Goal: Check status: Check status

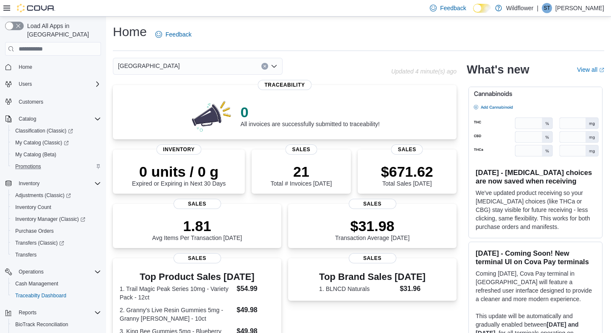
scroll to position [153, 0]
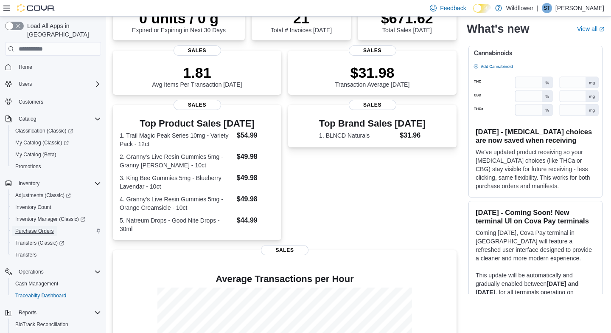
click at [44, 227] on span "Purchase Orders" at bounding box center [34, 230] width 39 height 7
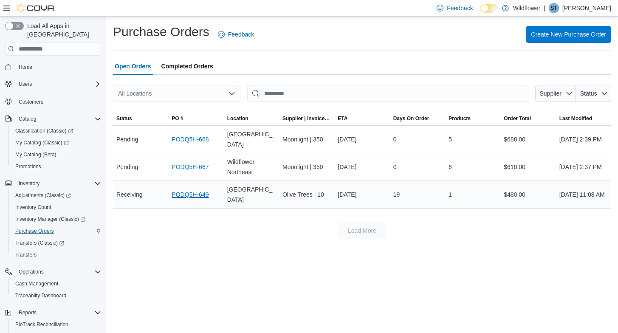
click at [183, 193] on link "PODQ5H-649" at bounding box center [189, 194] width 37 height 10
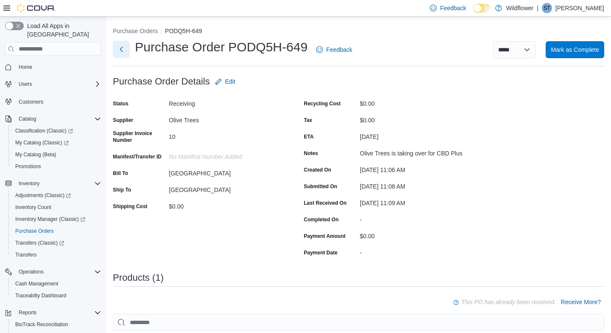
click at [119, 51] on button "Next" at bounding box center [121, 49] width 17 height 17
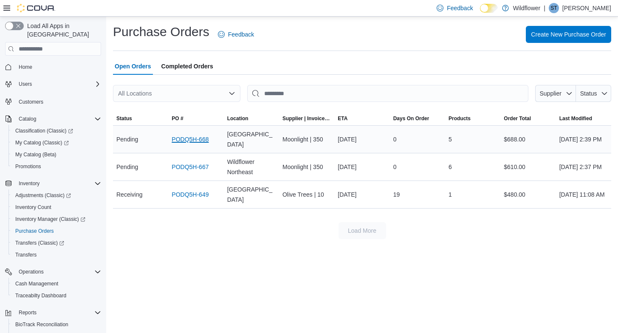
click at [198, 138] on link "PODQ5H-668" at bounding box center [189, 139] width 37 height 10
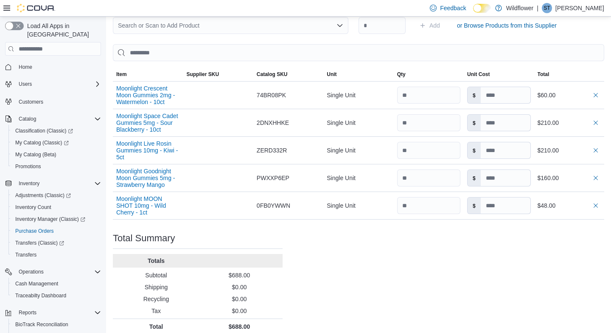
scroll to position [296, 0]
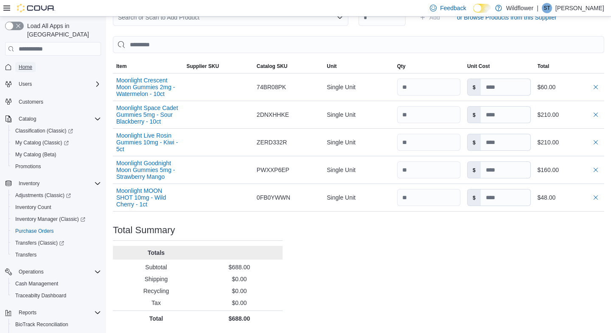
click at [23, 64] on span "Home" at bounding box center [26, 67] width 14 height 7
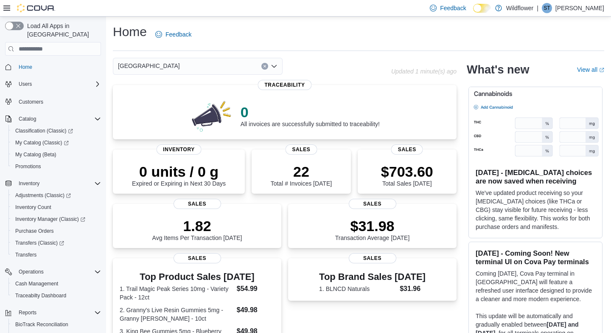
click at [277, 65] on icon "Open list of options" at bounding box center [274, 66] width 7 height 7
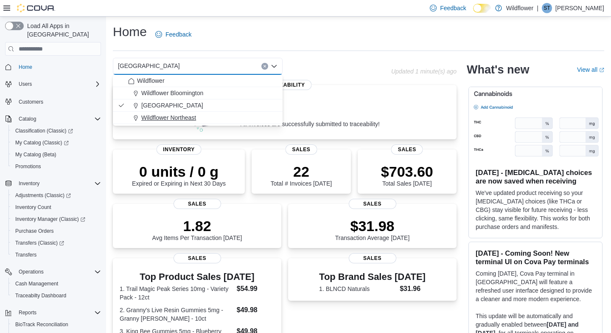
click at [245, 120] on div "Wildflower Northeast" at bounding box center [202, 117] width 149 height 8
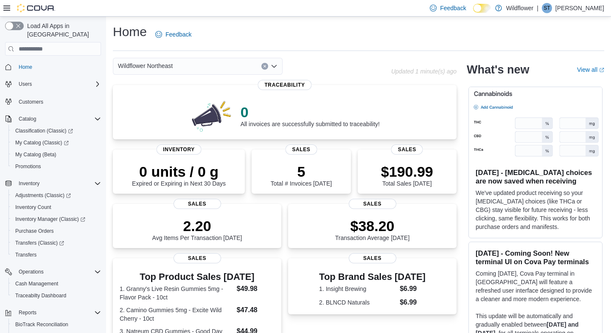
click at [277, 65] on icon "Open list of options" at bounding box center [274, 66] width 7 height 7
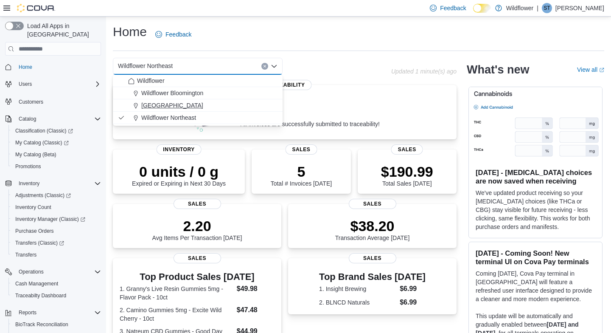
click at [249, 107] on div "[GEOGRAPHIC_DATA]" at bounding box center [202, 105] width 149 height 8
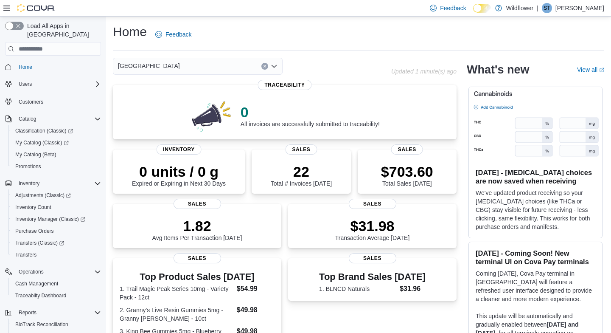
click at [320, 38] on div "Home Feedback" at bounding box center [358, 34] width 491 height 22
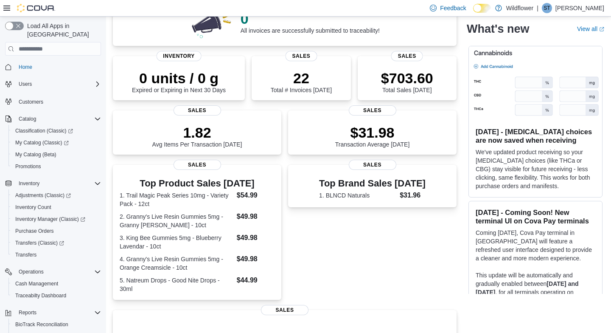
scroll to position [94, 0]
